Goal: Transaction & Acquisition: Obtain resource

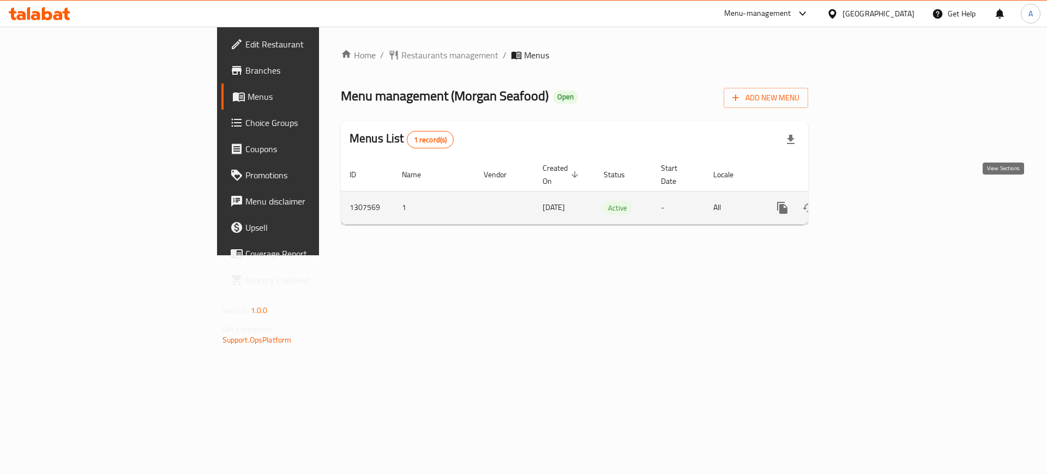
click at [866, 203] on icon "enhanced table" at bounding box center [861, 208] width 10 height 10
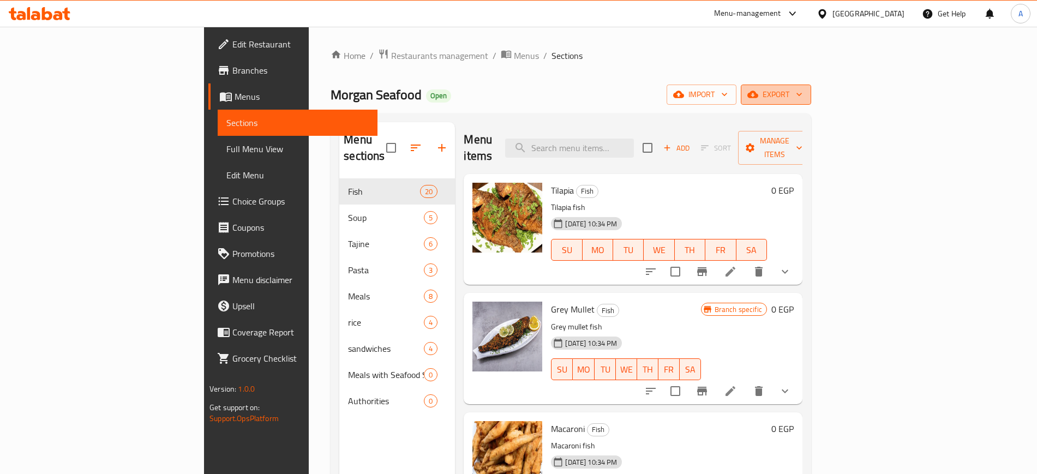
click at [758, 98] on icon "button" at bounding box center [752, 94] width 11 height 11
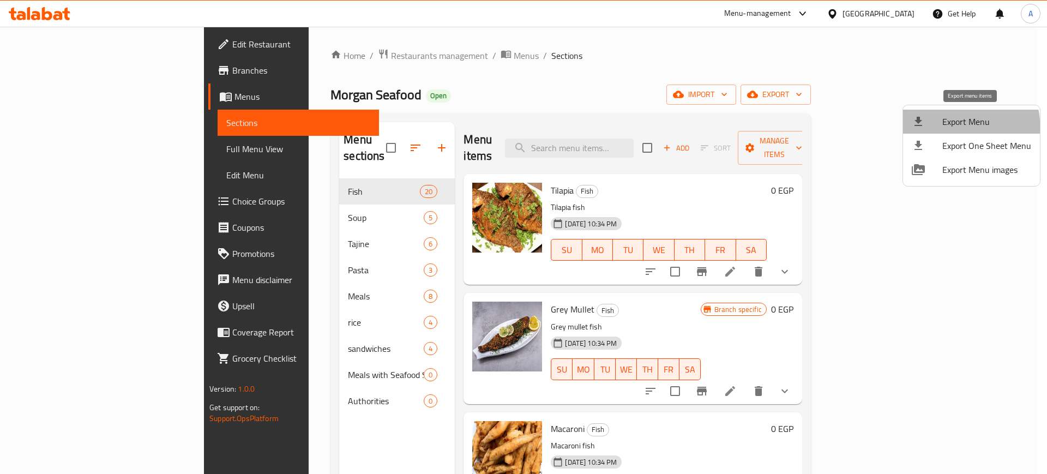
click at [926, 131] on li "Export Menu" at bounding box center [971, 122] width 137 height 24
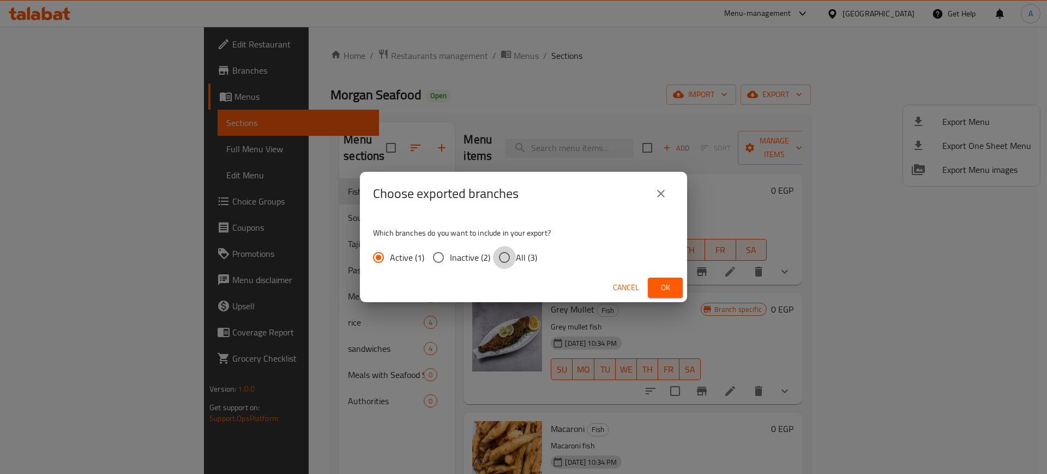
click at [504, 259] on input "All (3)" at bounding box center [504, 257] width 23 height 23
radio input "true"
click at [664, 282] on span "Ok" at bounding box center [665, 288] width 17 height 14
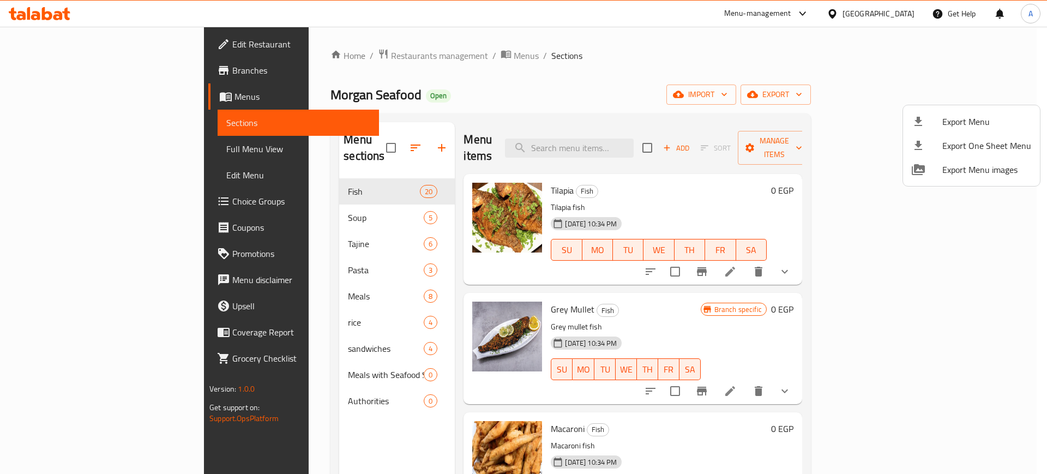
click at [118, 68] on div at bounding box center [523, 237] width 1047 height 474
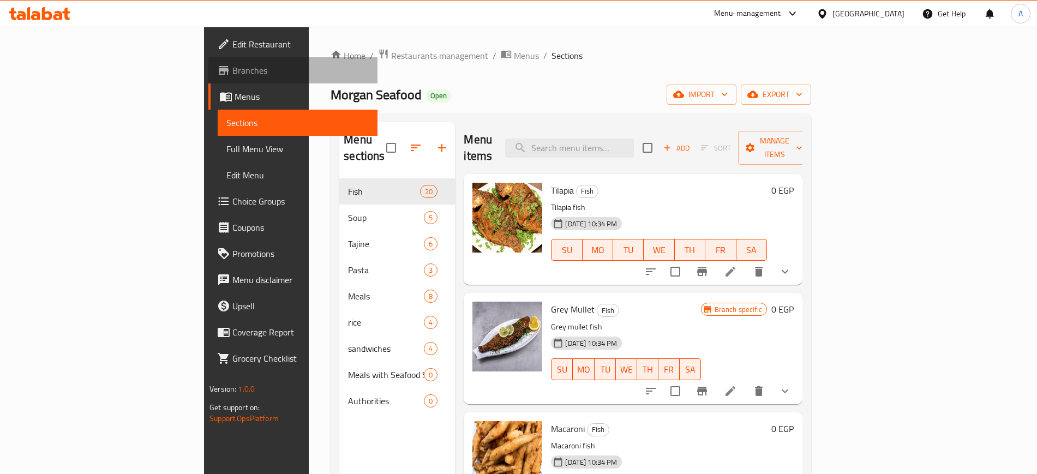
click at [232, 68] on span "Branches" at bounding box center [300, 70] width 136 height 13
